Goal: Transaction & Acquisition: Subscribe to service/newsletter

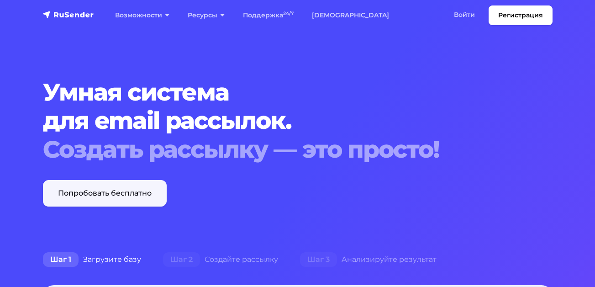
click at [100, 195] on link "Попробовать бесплатно" at bounding box center [105, 193] width 124 height 26
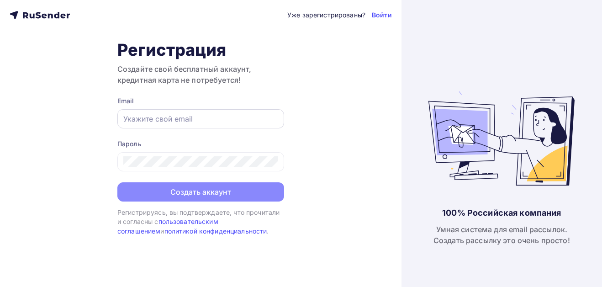
click at [196, 122] on input "text" at bounding box center [200, 118] width 155 height 11
click at [320, 84] on div "Уже зарегистрированы? Войти Регистрация Создайте свой бесплатный аккаунт, креди…" at bounding box center [201, 143] width 402 height 287
click at [190, 123] on input "text" at bounding box center [200, 118] width 155 height 11
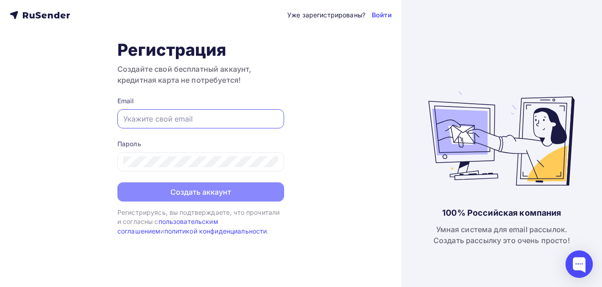
click at [130, 149] on div "Пароль" at bounding box center [200, 155] width 167 height 32
click at [191, 127] on div at bounding box center [200, 118] width 167 height 19
click at [189, 124] on div at bounding box center [200, 118] width 167 height 19
click at [177, 119] on input "text" at bounding box center [200, 118] width 155 height 11
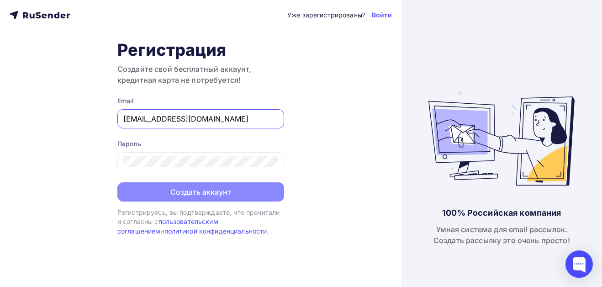
click at [230, 117] on input "E.kurmaev@typhoon-jsc.ru" at bounding box center [200, 118] width 155 height 11
type input "Emil.kurmaev@mail.ru"
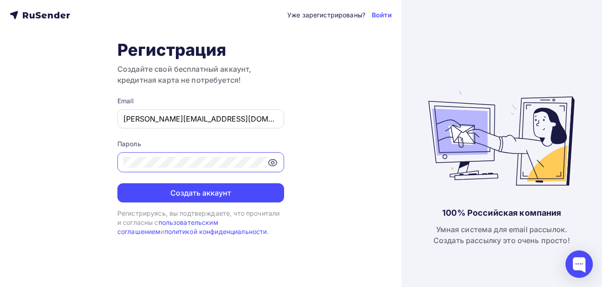
click at [117, 183] on button "Создать аккаунт" at bounding box center [200, 192] width 167 height 19
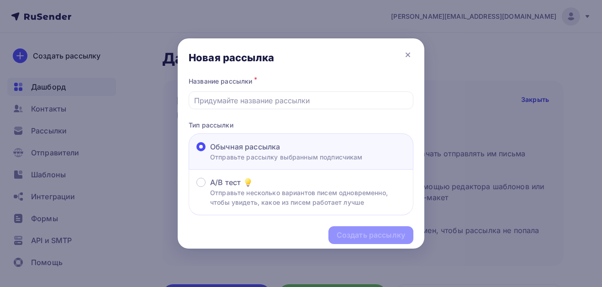
click at [369, 243] on div "Создать рассылку" at bounding box center [301, 235] width 247 height 40
click at [253, 92] on div at bounding box center [301, 100] width 225 height 18
click at [256, 101] on input "text" at bounding box center [301, 100] width 214 height 11
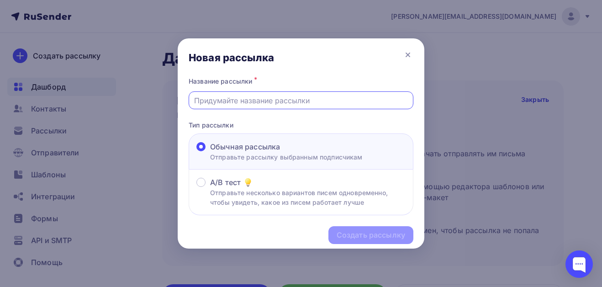
click at [227, 104] on input "text" at bounding box center [301, 100] width 214 height 11
paste input "Приготовься к рейву Рашн Стаил!"
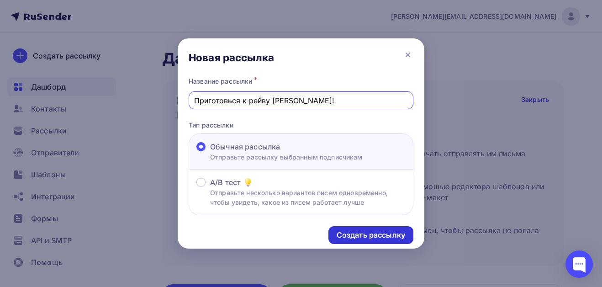
type input "Приготовься к рейву Рашн Стаил!"
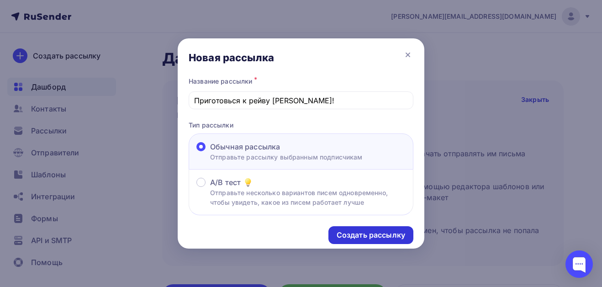
click at [370, 242] on div "Создать рассылку" at bounding box center [370, 235] width 85 height 18
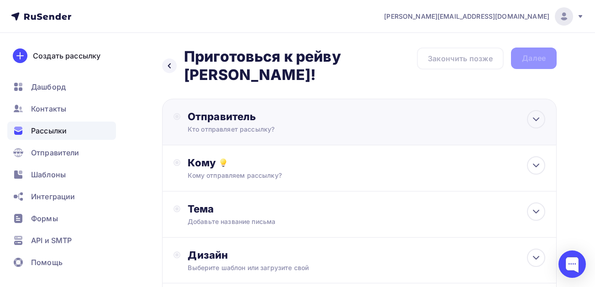
click at [342, 124] on div "Отправитель Кто отправляет рассылку? Email * Нет отправителей Добавить отправит…" at bounding box center [287, 122] width 198 height 24
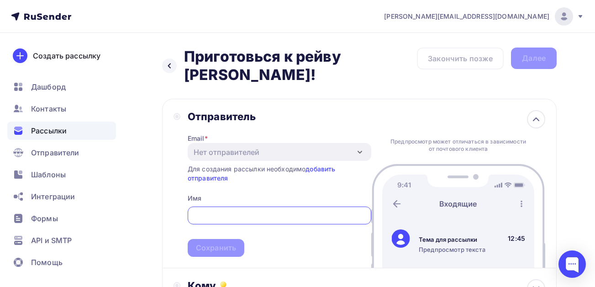
click at [183, 176] on div "Отправитель Email * Нет отправителей Добавить отправителя Для создания рассылки…" at bounding box center [273, 183] width 198 height 147
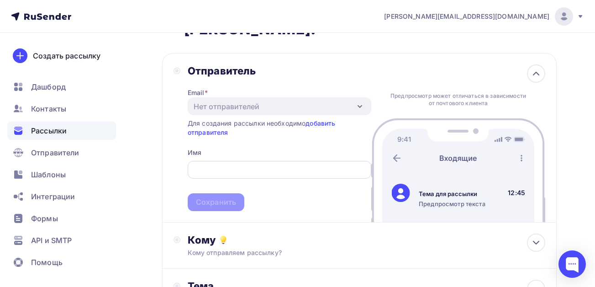
click at [252, 161] on div at bounding box center [280, 170] width 184 height 18
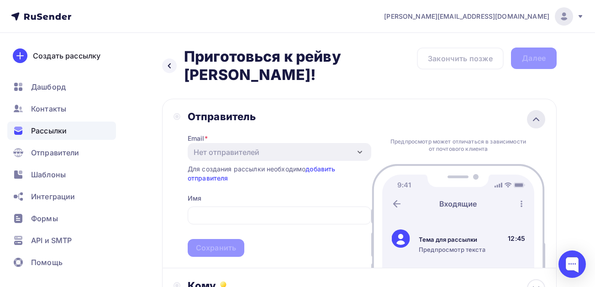
click at [529, 114] on div at bounding box center [536, 119] width 18 height 18
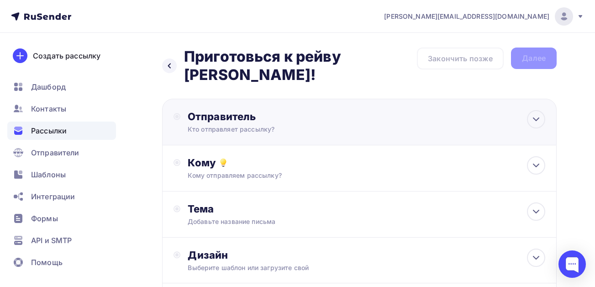
click at [285, 122] on div "Отправитель" at bounding box center [287, 116] width 198 height 13
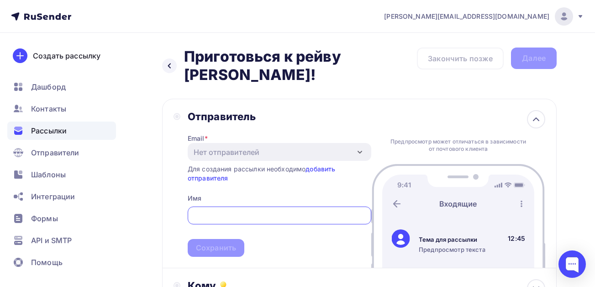
click at [214, 218] on input "text" at bounding box center [279, 215] width 173 height 11
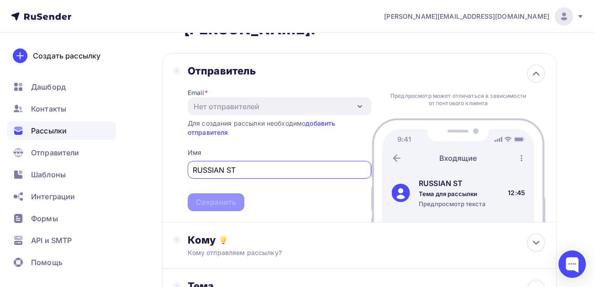
drag, startPoint x: 250, startPoint y: 164, endPoint x: 153, endPoint y: 161, distance: 97.4
click at [153, 161] on div "Назад Приготовься к рейву Рашн Стаил! Приготовься к рейву Рашн Стаил! Закончить…" at bounding box center [297, 226] width 595 height 478
paste input "Рашн Стаил!"
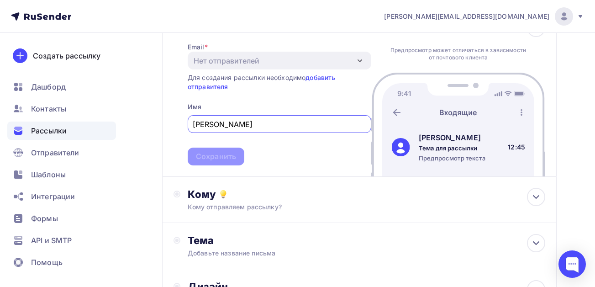
type input "Рашн Стаил"
click at [204, 160] on span "Рашн Стаил Сохранить" at bounding box center [280, 138] width 184 height 54
click at [212, 198] on div "Кому" at bounding box center [367, 194] width 358 height 13
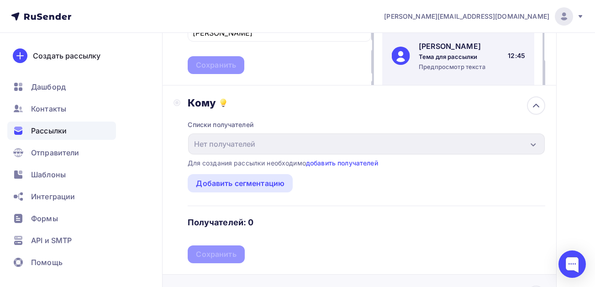
scroll to position [274, 0]
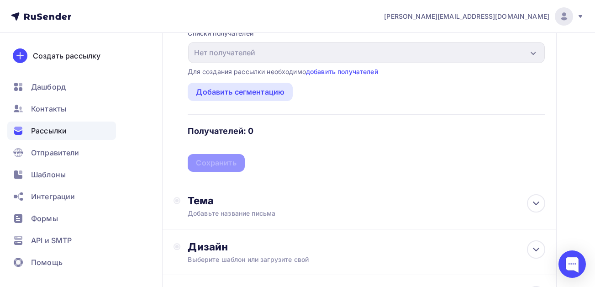
click at [212, 168] on div "Списки получателей Нет получателей Все списки id Добавить список Для создания р…" at bounding box center [367, 95] width 358 height 154
click at [240, 202] on div "Тема" at bounding box center [278, 200] width 180 height 13
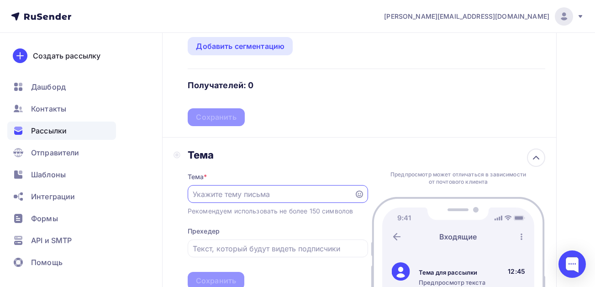
click at [268, 193] on input "text" at bounding box center [271, 194] width 156 height 11
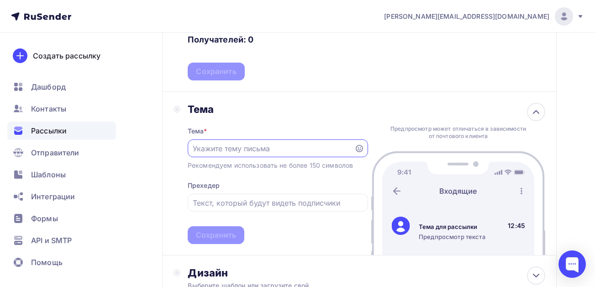
scroll to position [457, 0]
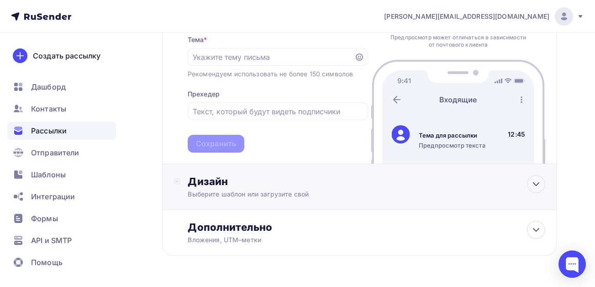
click at [263, 193] on div "Выберите шаблон или загрузите свой" at bounding box center [349, 194] width 322 height 9
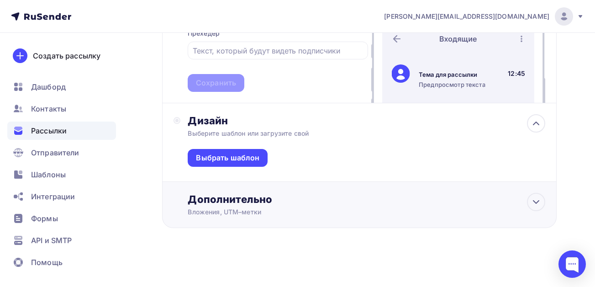
click at [226, 204] on div "Дополнительно" at bounding box center [367, 199] width 358 height 13
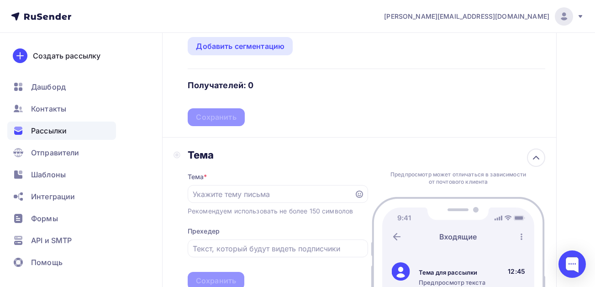
scroll to position [365, 0]
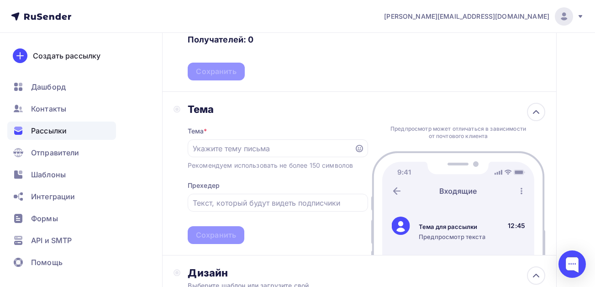
click at [264, 145] on input "text" at bounding box center [271, 148] width 156 height 11
paste input "Face2Face — новый формат музыкальных батлов."
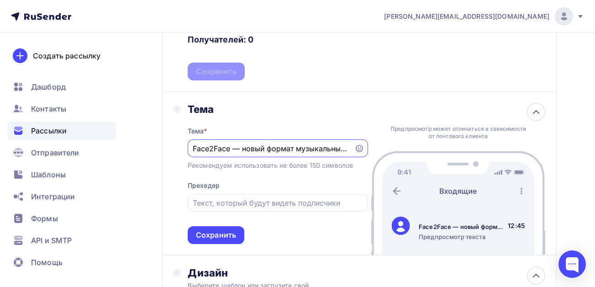
scroll to position [0, 24]
type input "Face2Face — новый формат музыкальных батлов."
click at [264, 195] on div at bounding box center [278, 203] width 180 height 18
click at [268, 205] on input "text" at bounding box center [278, 202] width 170 height 11
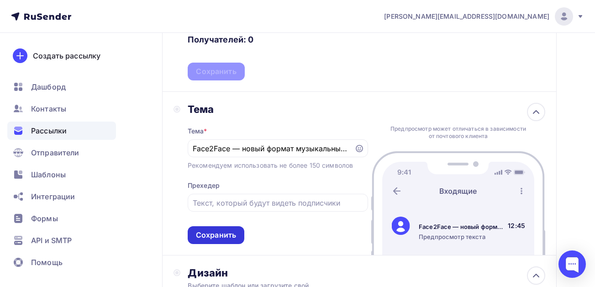
click at [218, 229] on div "Сохранить" at bounding box center [216, 235] width 57 height 18
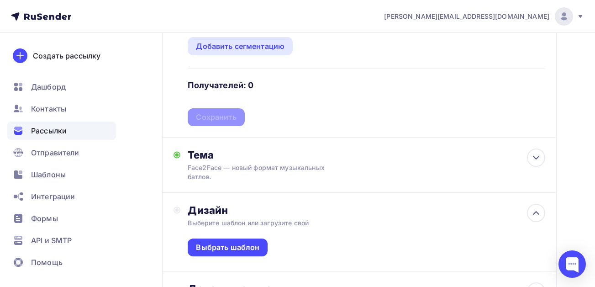
scroll to position [365, 0]
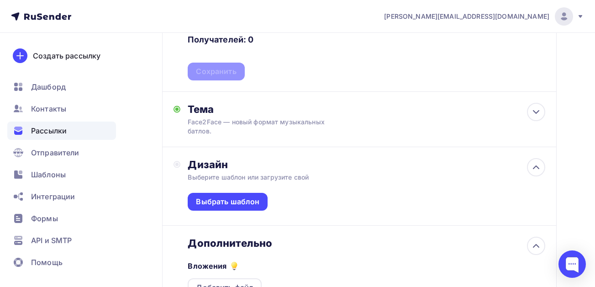
click at [301, 173] on div "Выберите шаблон или загрузите свой" at bounding box center [349, 177] width 322 height 9
click at [233, 196] on div "Выбрать шаблон" at bounding box center [227, 201] width 63 height 11
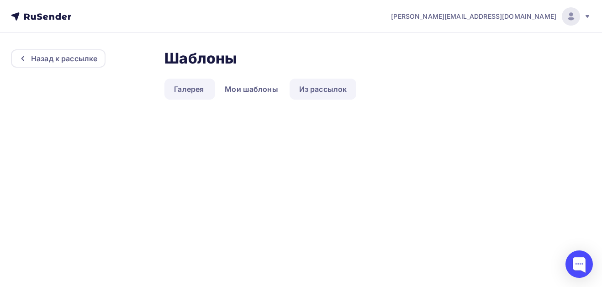
click at [317, 91] on link "Из рассылок" at bounding box center [323, 89] width 67 height 21
click at [188, 95] on link "Галерея" at bounding box center [188, 89] width 49 height 21
click at [263, 90] on link "Мои шаблоны" at bounding box center [251, 89] width 73 height 21
click at [322, 90] on link "Из рассылок" at bounding box center [323, 89] width 67 height 21
click at [195, 95] on link "Галерея" at bounding box center [188, 89] width 49 height 21
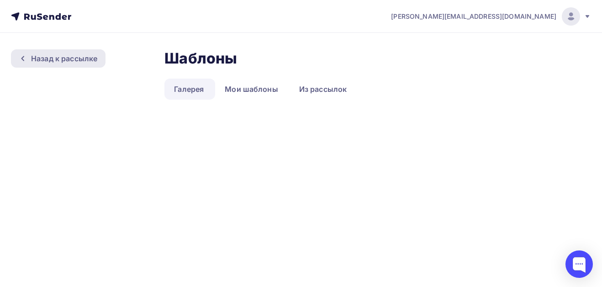
click at [38, 53] on div "Назад к рассылке" at bounding box center [58, 58] width 95 height 18
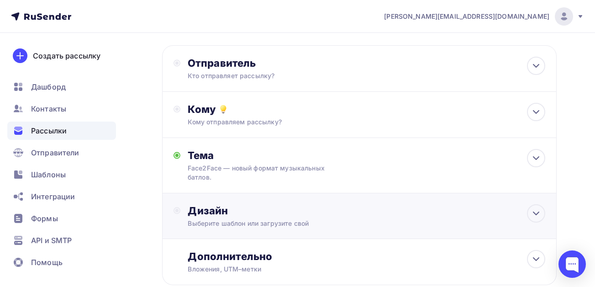
scroll to position [8, 0]
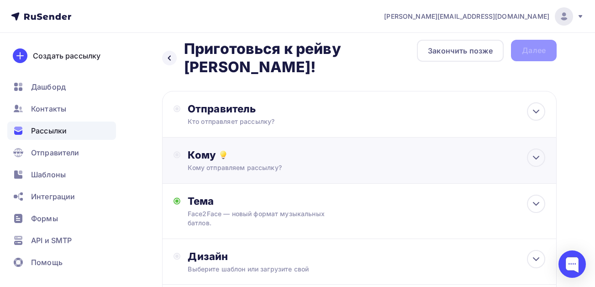
click at [268, 160] on div "Кому" at bounding box center [367, 154] width 358 height 13
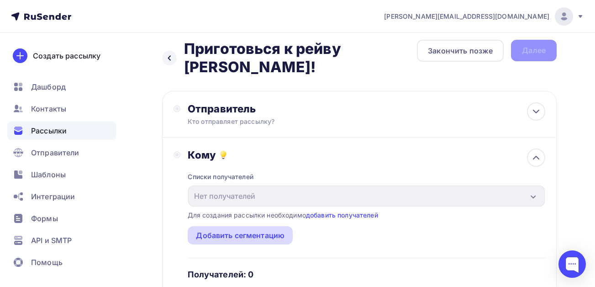
click at [233, 235] on div "Добавить сегментацию" at bounding box center [240, 235] width 89 height 11
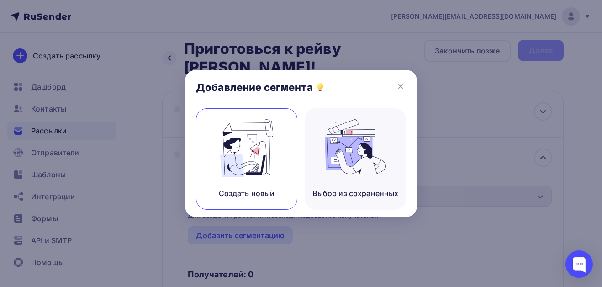
click at [255, 155] on img at bounding box center [246, 148] width 61 height 58
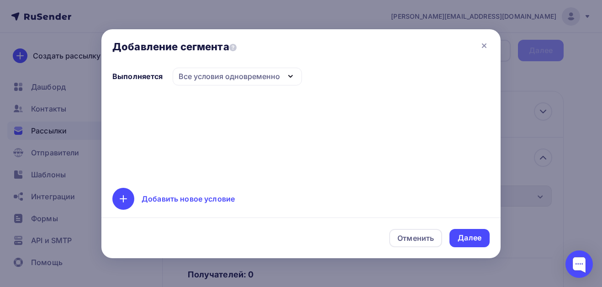
click at [235, 79] on div "Все условия одновременно" at bounding box center [229, 76] width 101 height 11
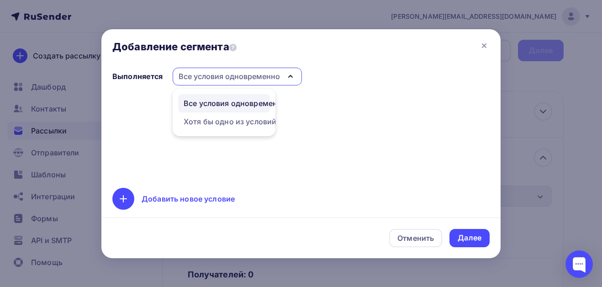
click at [171, 190] on div "Добавить новое условие" at bounding box center [300, 199] width 377 height 22
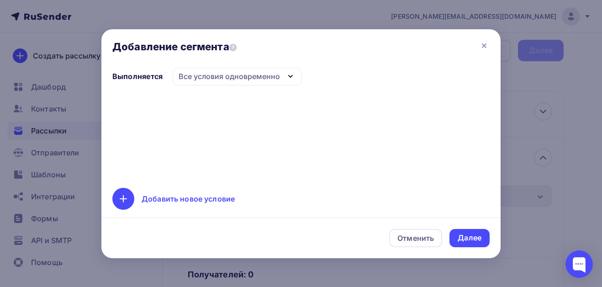
click at [108, 192] on div "Выполняется Все условия одновременно Все условия одновременно Хотя бы одно из у…" at bounding box center [300, 139] width 399 height 143
click at [118, 193] on div at bounding box center [123, 199] width 22 height 22
click at [473, 242] on div "Далее" at bounding box center [470, 238] width 24 height 11
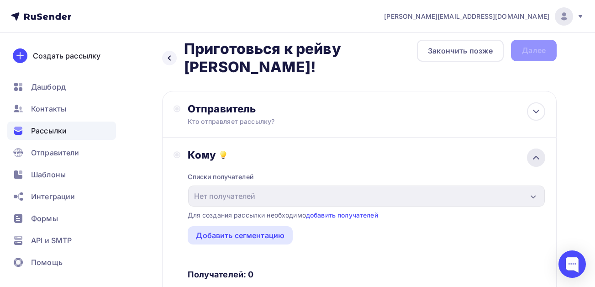
click at [534, 157] on icon at bounding box center [536, 157] width 11 height 11
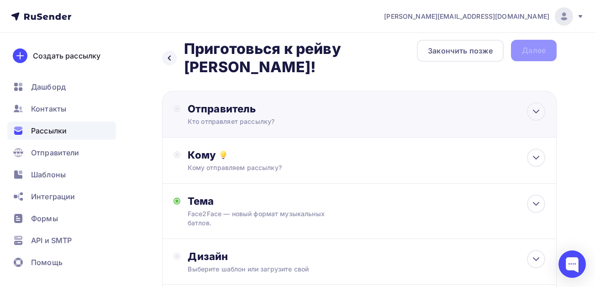
scroll to position [0, 0]
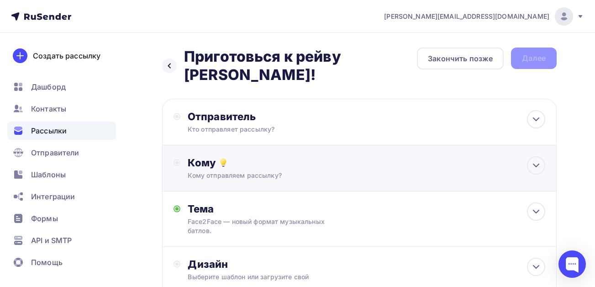
click at [246, 168] on div "Кому" at bounding box center [367, 162] width 358 height 13
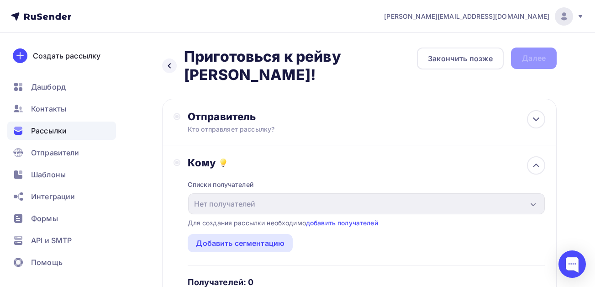
scroll to position [91, 0]
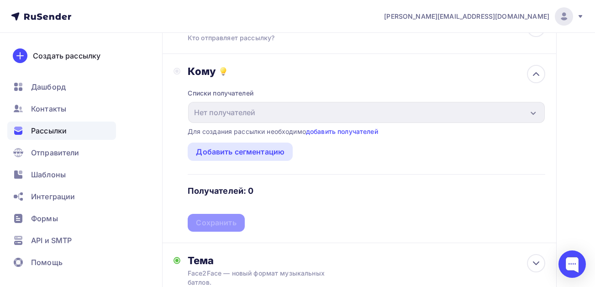
click at [244, 83] on div "Списки получателей Нет получателей Все списки id Добавить список Для создания р…" at bounding box center [367, 155] width 358 height 154
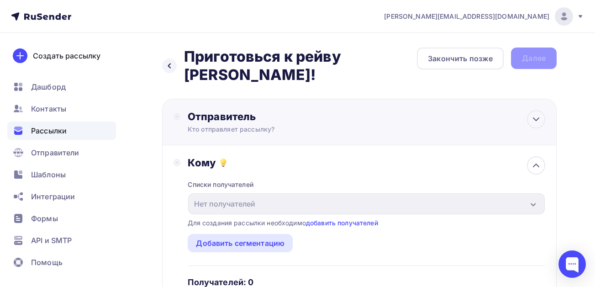
click at [286, 121] on div "Отправитель" at bounding box center [287, 116] width 198 height 13
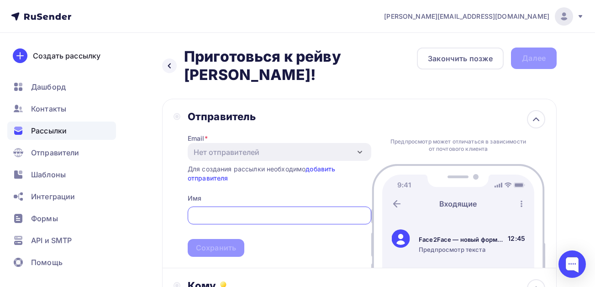
click at [212, 182] on div "Для создания рассылки необходимо добавить отправителя" at bounding box center [280, 173] width 184 height 18
click at [205, 212] on input "text" at bounding box center [279, 215] width 173 height 11
type input "Emil.kurmaev@mail.ru"
